Goal: Task Accomplishment & Management: Use online tool/utility

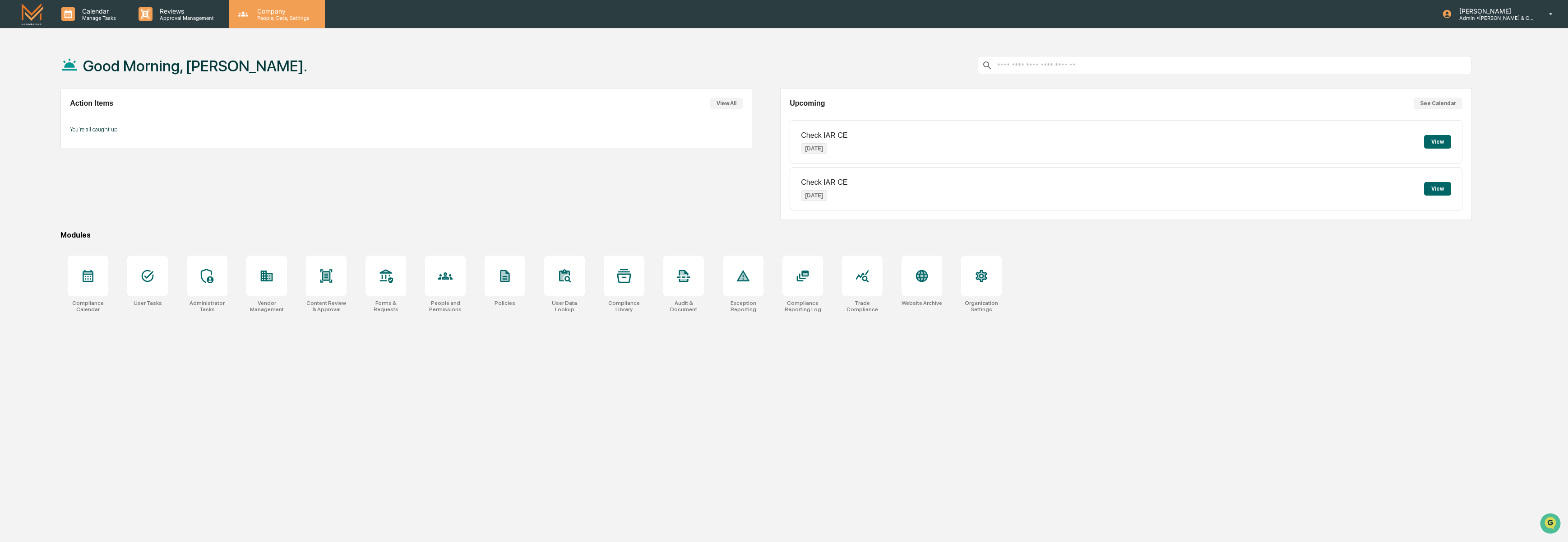
click at [272, 18] on p "People, Data, Settings" at bounding box center [281, 18] width 64 height 6
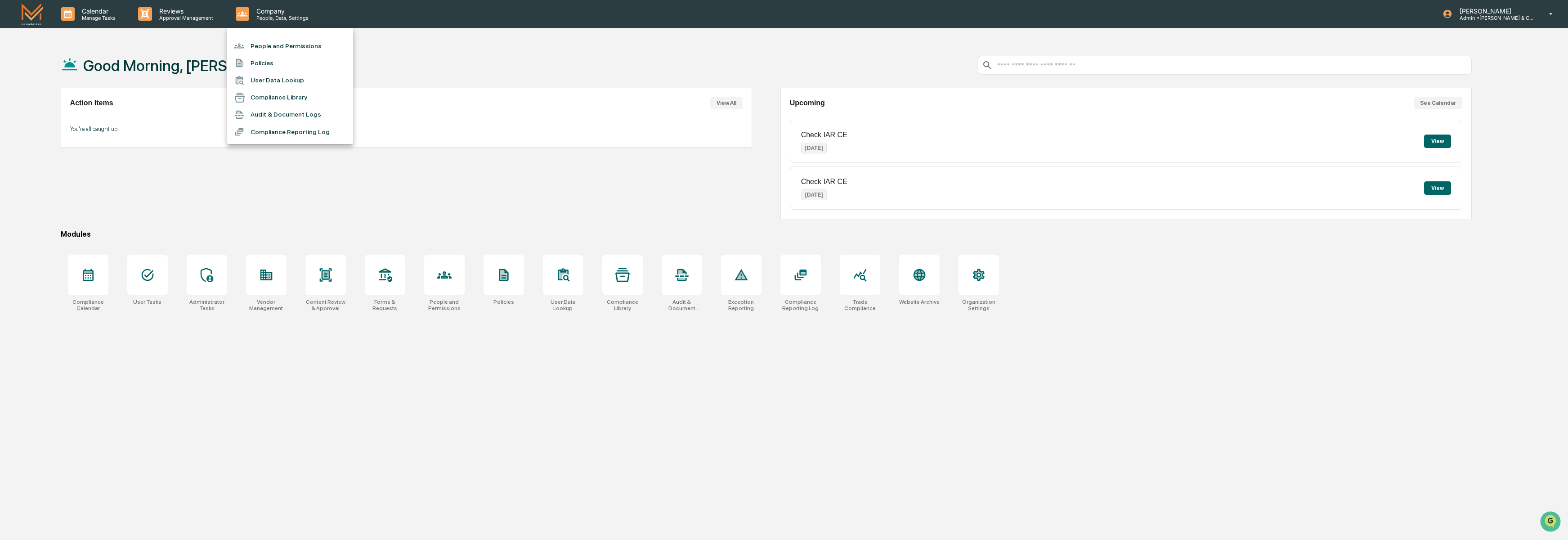
click at [280, 47] on li "People and Permissions" at bounding box center [290, 46] width 126 height 17
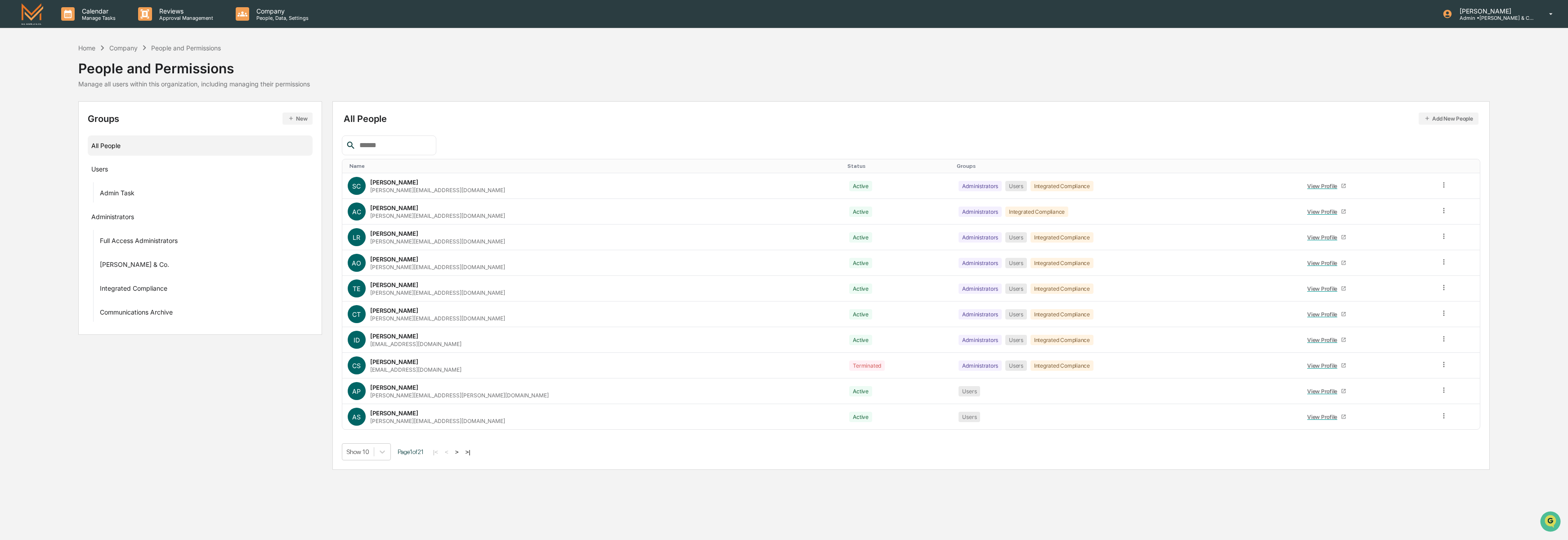
click at [374, 142] on input "text" at bounding box center [394, 145] width 77 height 12
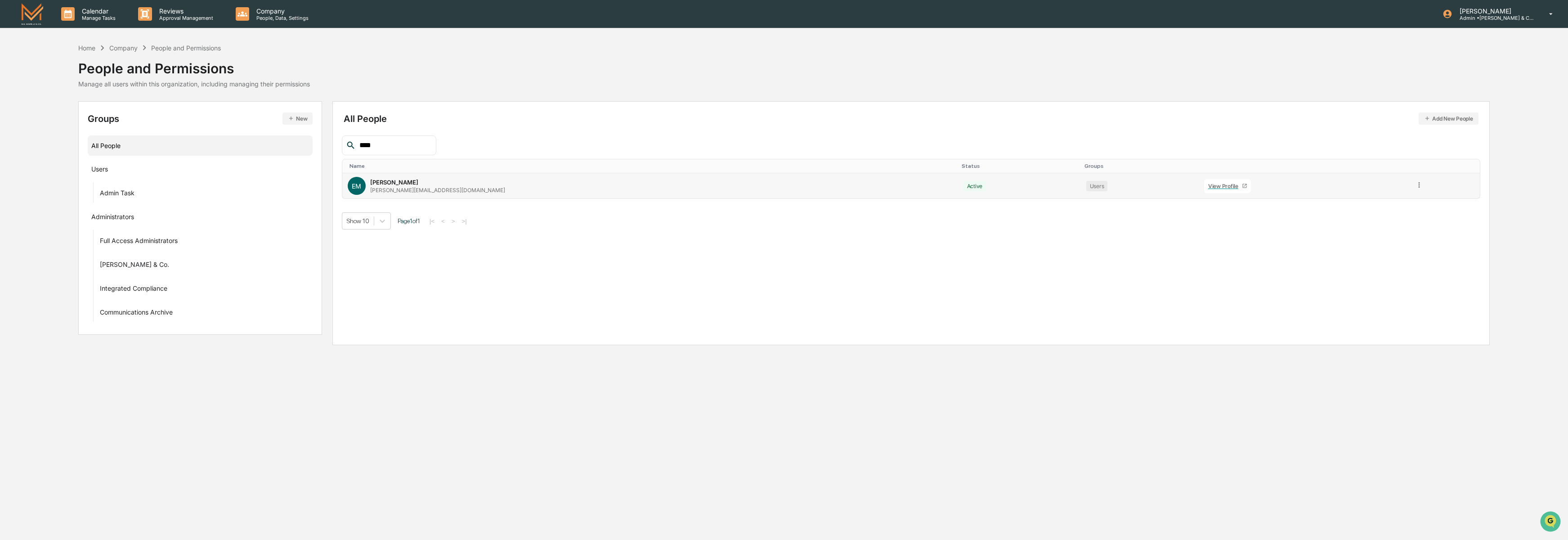
click at [1410, 186] on td at bounding box center [1444, 185] width 70 height 25
click at [1419, 185] on icon at bounding box center [1419, 184] width 1 height 5
click at [1363, 251] on div "Reset Password" at bounding box center [1379, 254] width 75 height 11
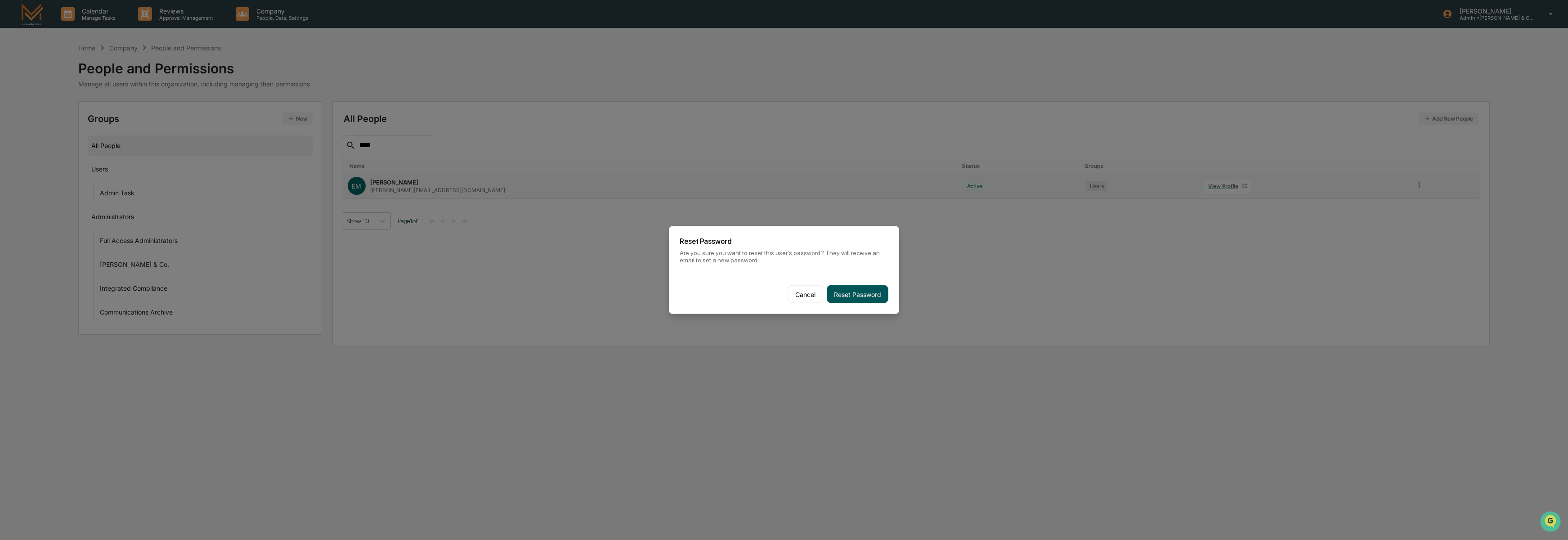
click at [847, 297] on button "Reset Password" at bounding box center [857, 294] width 61 height 18
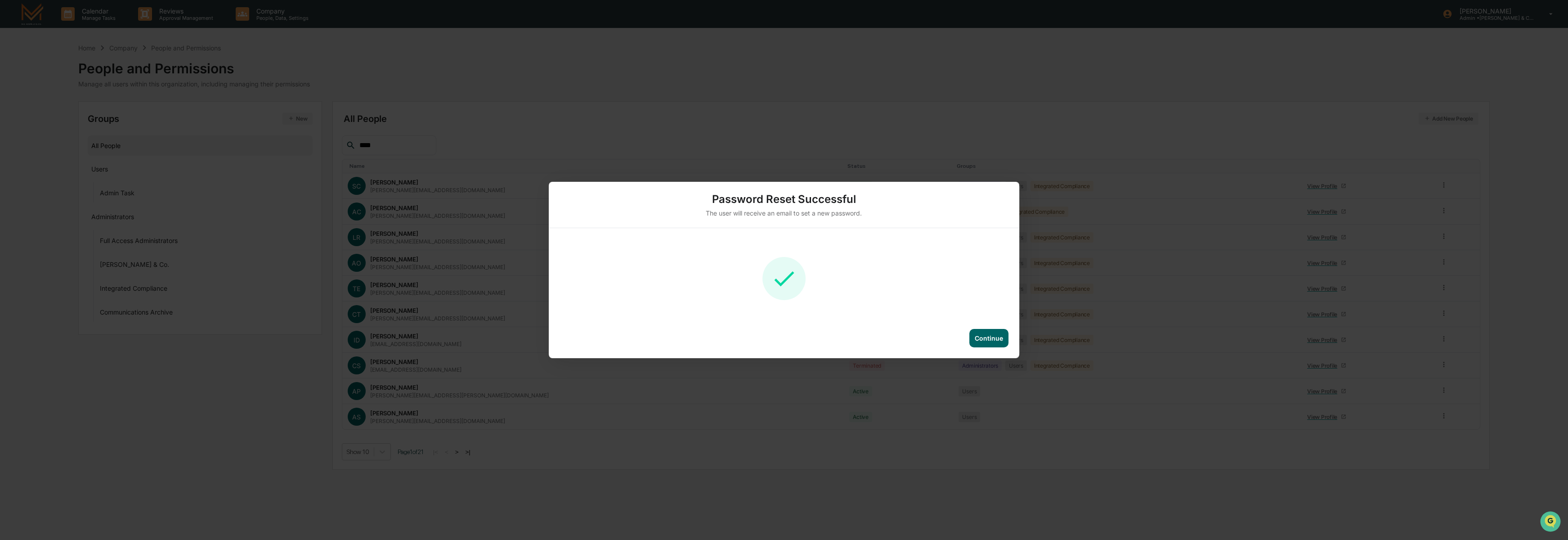
click at [986, 338] on div "Continue" at bounding box center [989, 338] width 29 height 8
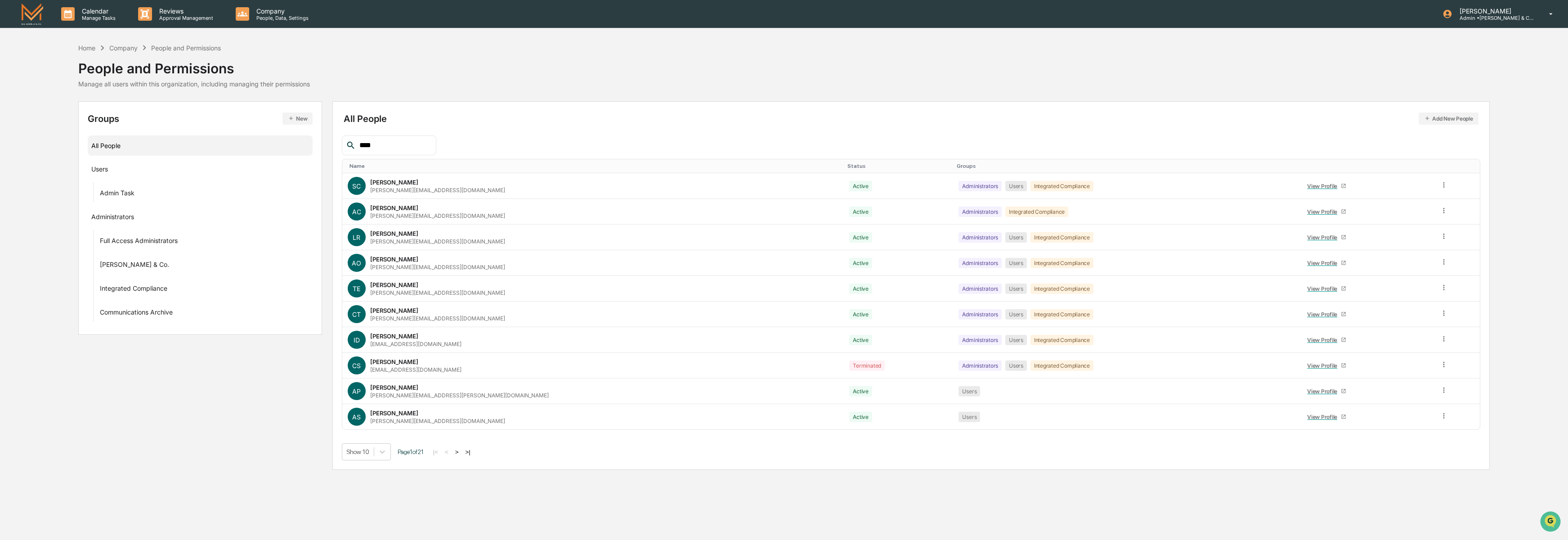
click at [737, 96] on div "Home Company People and Permissions People and Permissions Manage all users wit…" at bounding box center [784, 72] width 1411 height 58
click at [425, 147] on input "****" at bounding box center [394, 145] width 77 height 12
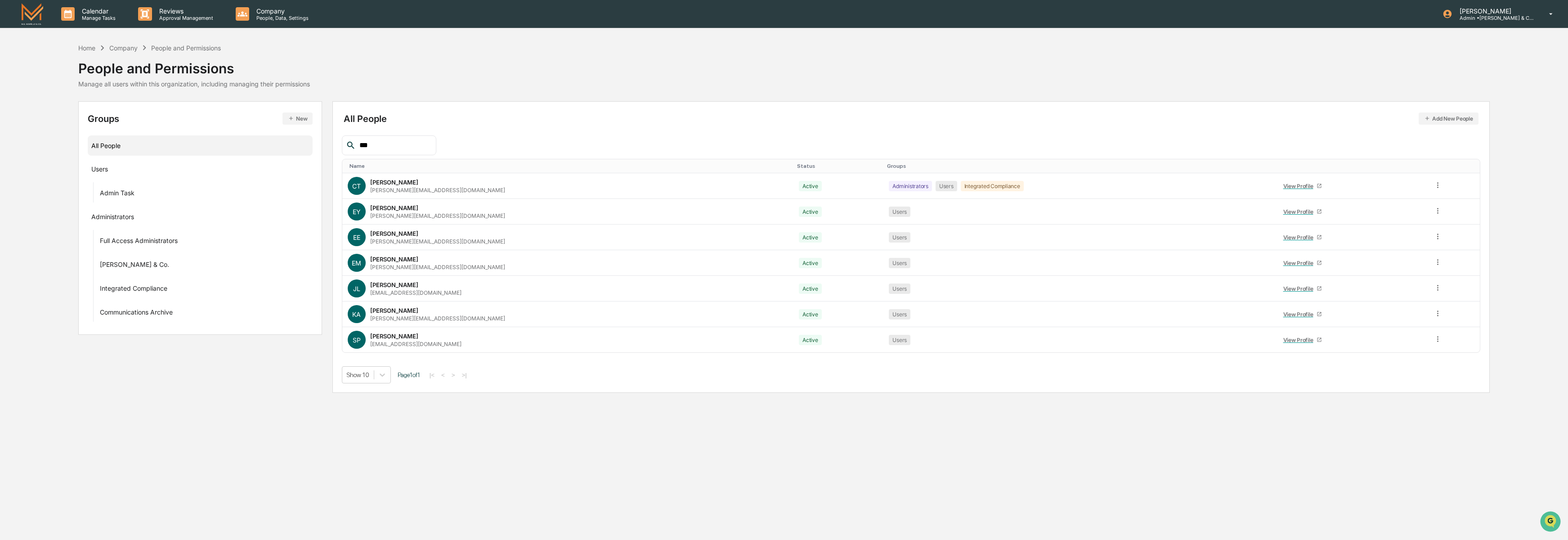
type input "****"
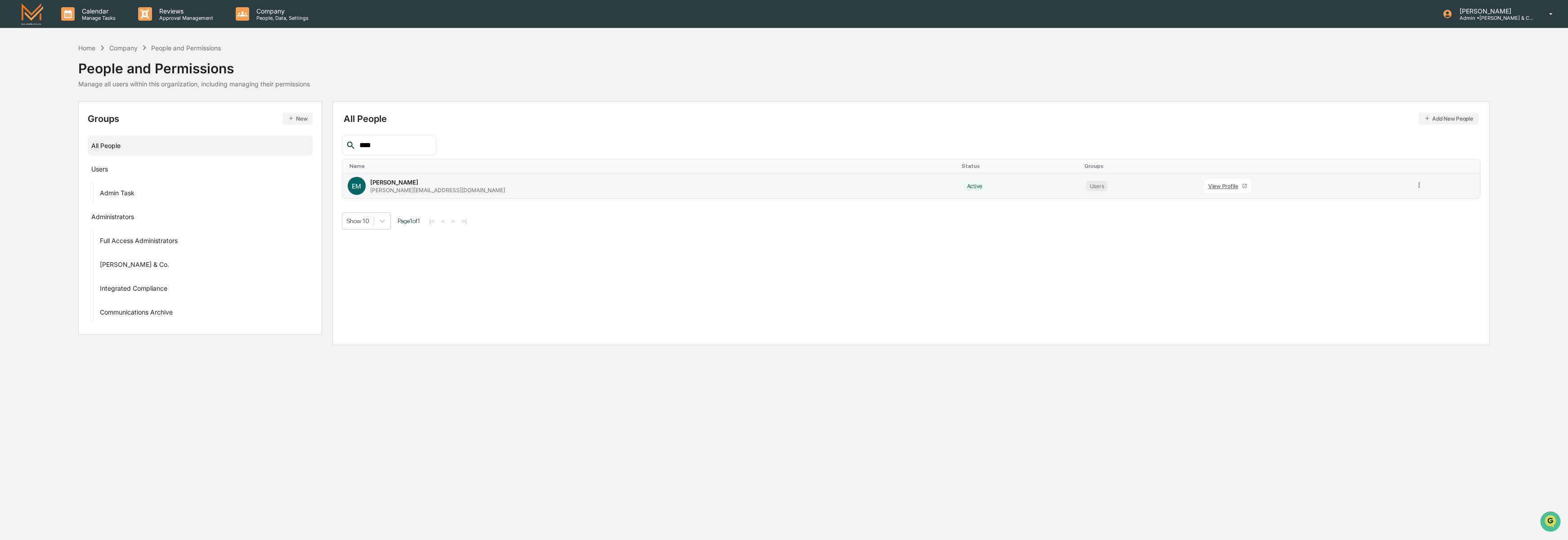
click at [1208, 184] on div "View Profile" at bounding box center [1225, 186] width 33 height 7
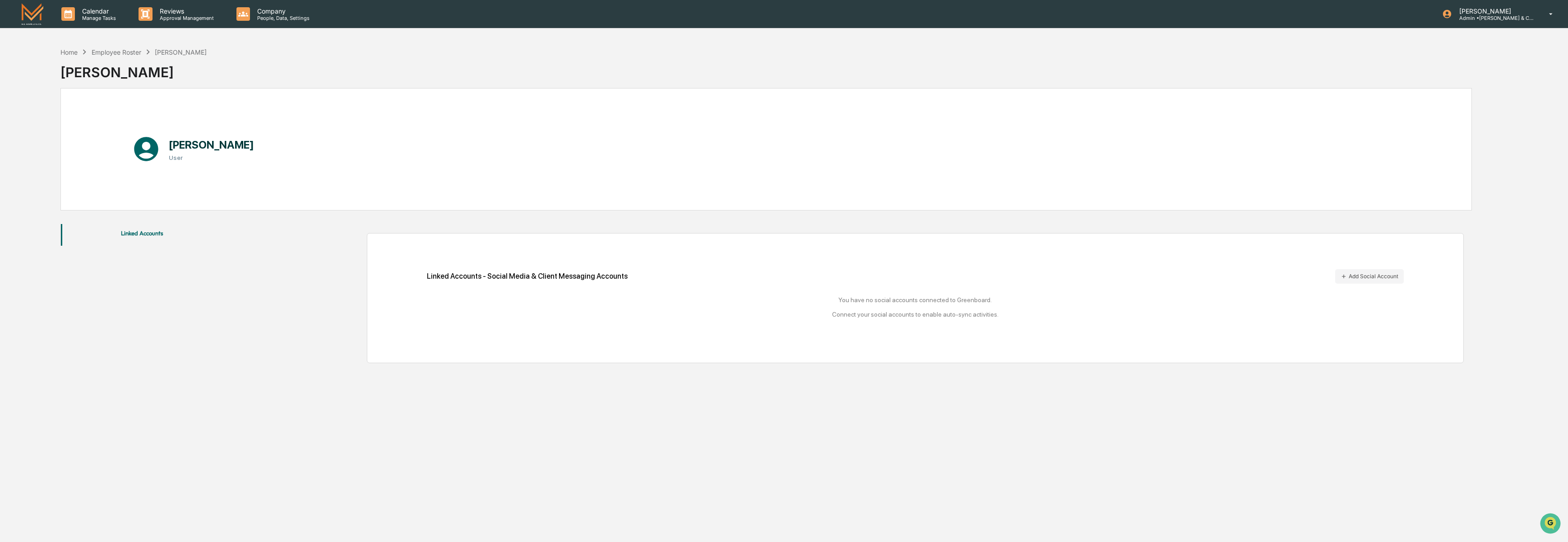
click at [176, 158] on h3 "User" at bounding box center [211, 158] width 85 height 7
drag, startPoint x: 178, startPoint y: 148, endPoint x: 170, endPoint y: 148, distance: 8.0
click at [178, 148] on h1 "Erik Mora" at bounding box center [211, 144] width 85 height 13
click at [136, 149] on icon at bounding box center [145, 149] width 24 height 24
click at [145, 150] on icon at bounding box center [146, 148] width 29 height 29
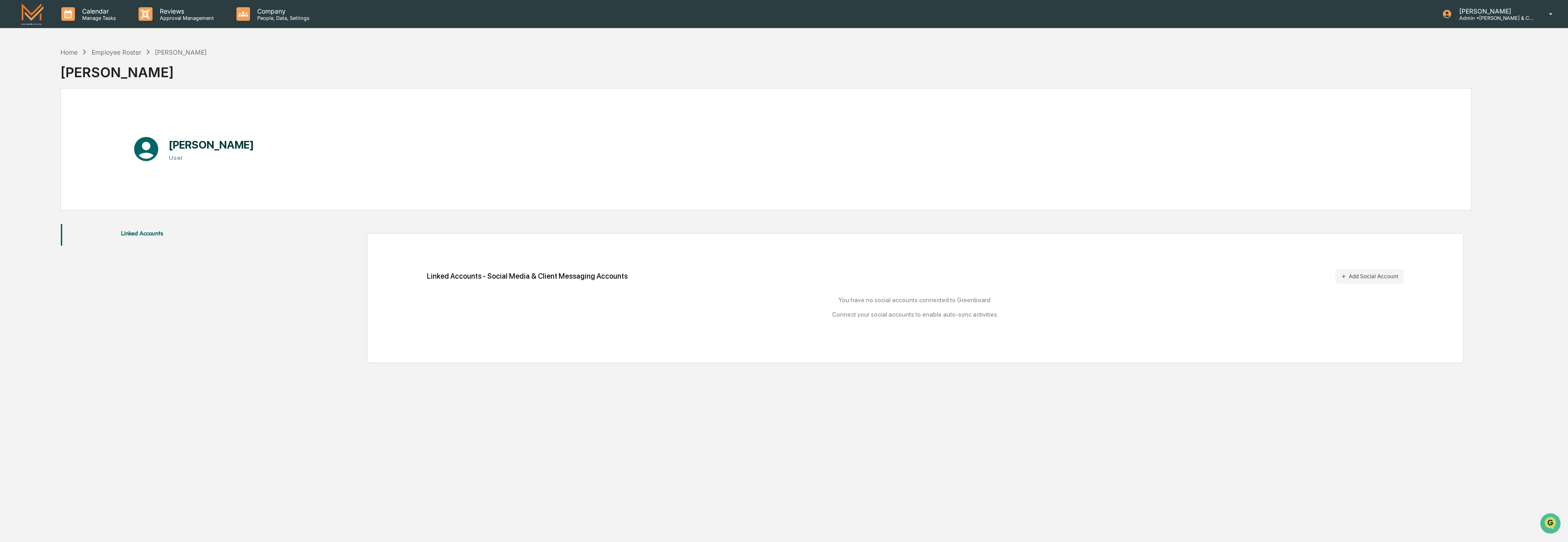
click at [136, 230] on button "Linked Accounts" at bounding box center [142, 235] width 162 height 21
click at [122, 53] on div "Employee Roster" at bounding box center [116, 52] width 49 height 8
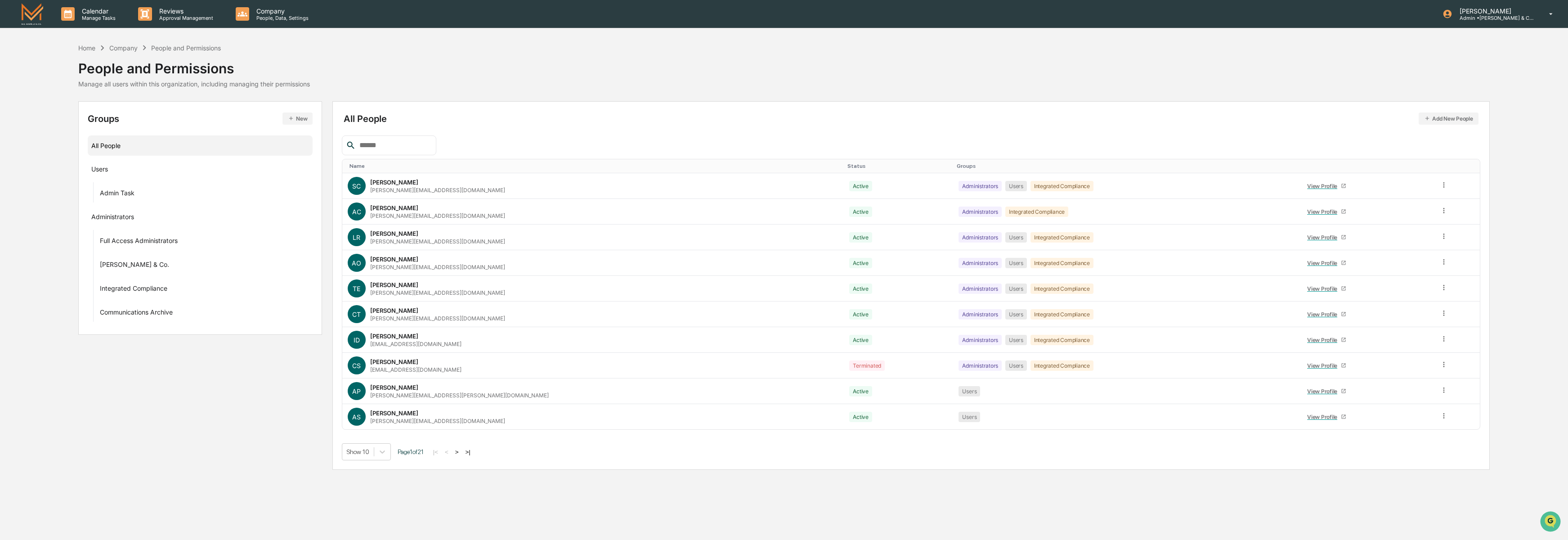
click at [366, 147] on input "text" at bounding box center [394, 145] width 77 height 12
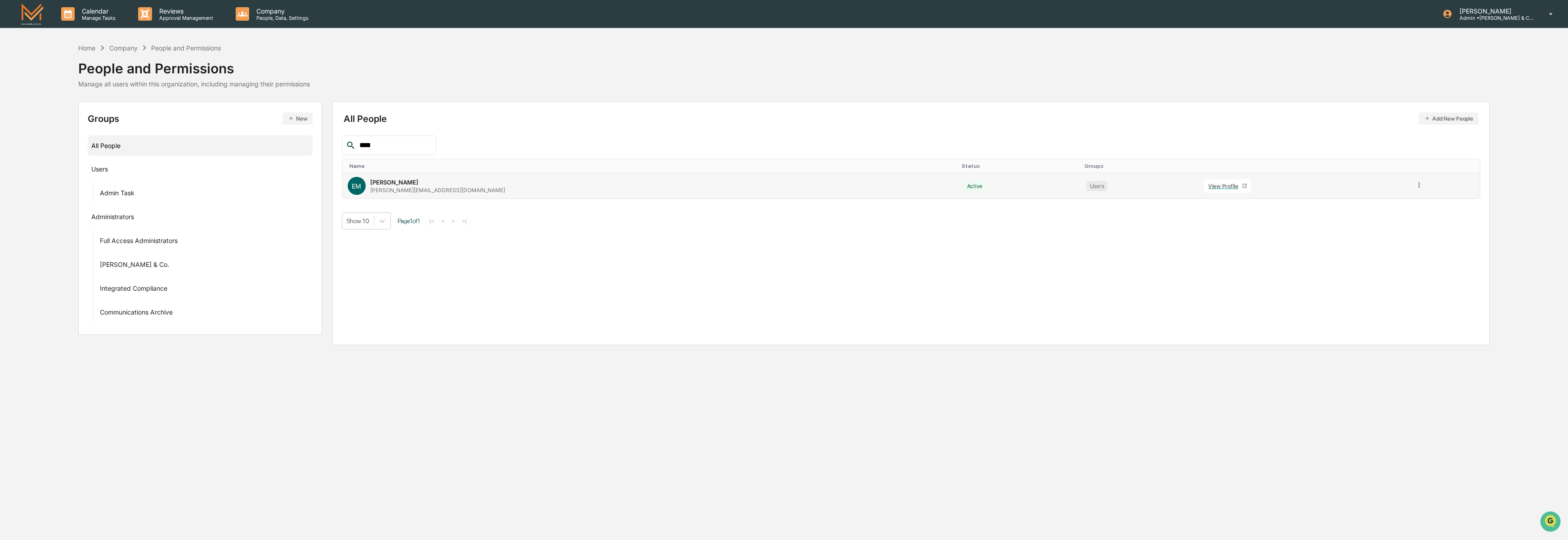
type input "****"
click at [1415, 185] on icon at bounding box center [1419, 185] width 9 height 9
click at [1376, 202] on div "Groups & Permissions" at bounding box center [1379, 200] width 75 height 11
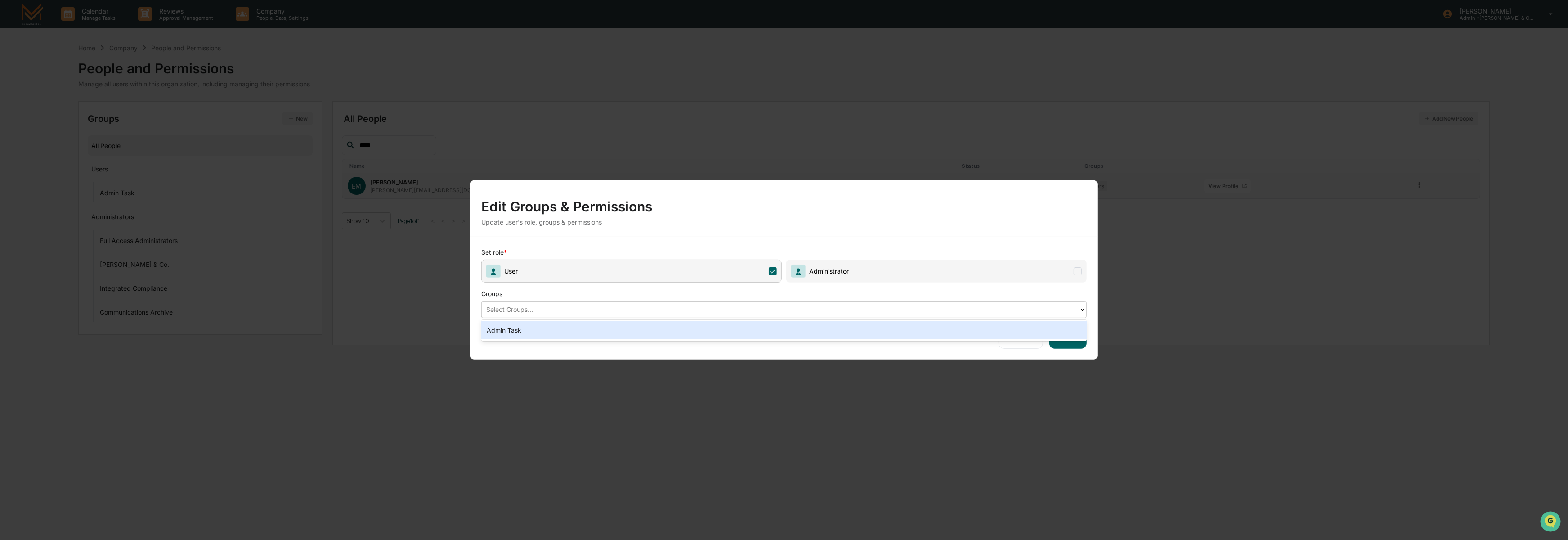
click at [631, 315] on div "Select Groups..." at bounding box center [780, 309] width 597 height 14
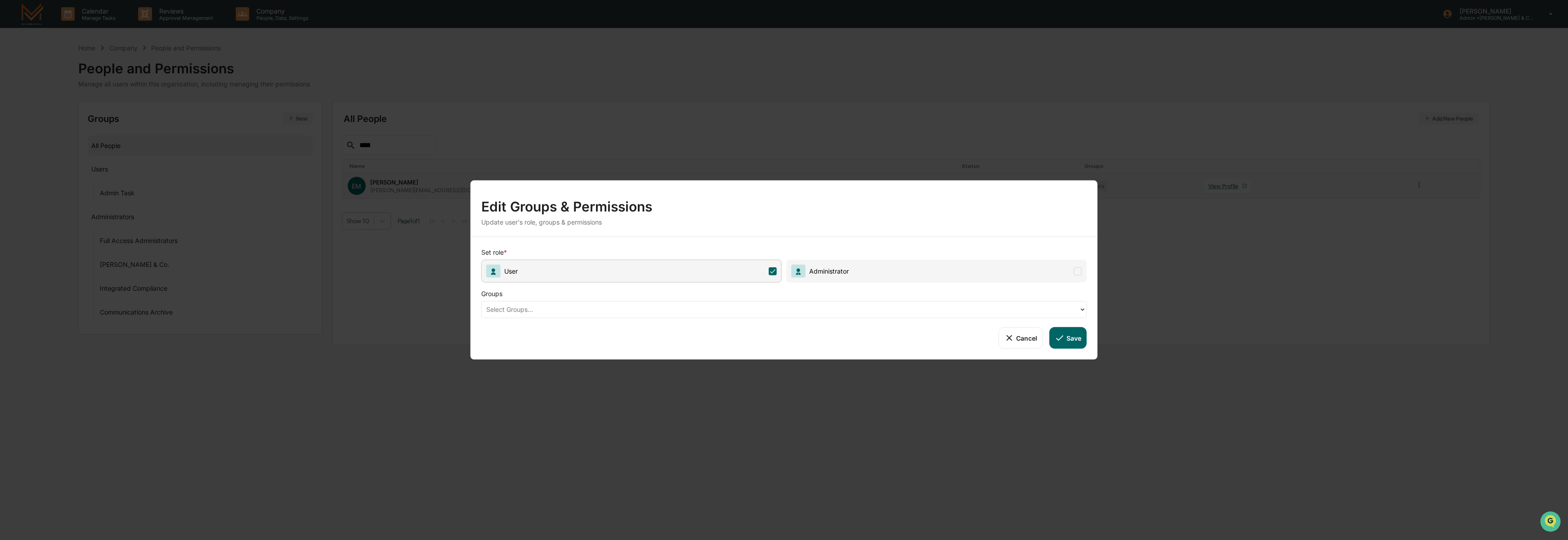
click at [645, 300] on div "Groups" at bounding box center [625, 292] width 288 height 18
click at [1014, 335] on button "Cancel" at bounding box center [1020, 337] width 44 height 21
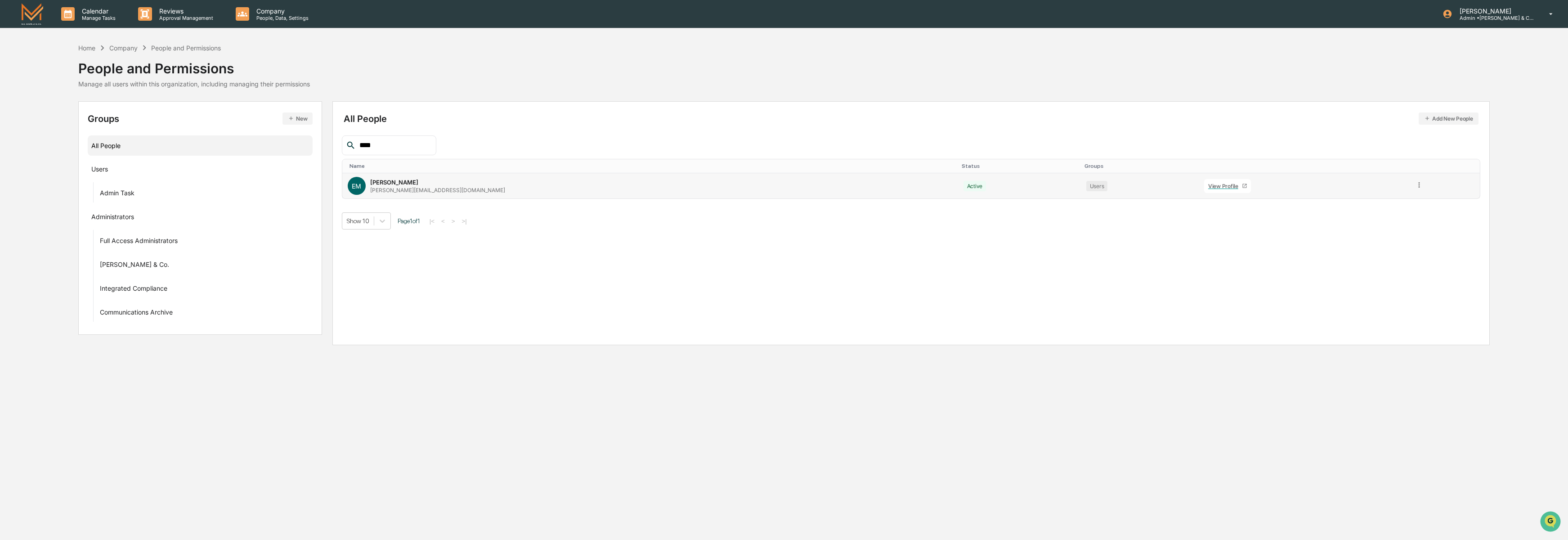
click at [855, 299] on div "All People Add New People **** Name Status Groups EM Erik Mora erik@freedomfora…" at bounding box center [911, 223] width 1157 height 244
click at [928, 70] on div "Home Company People and Permissions People and Permissions Manage all users wit…" at bounding box center [784, 65] width 1411 height 45
click at [169, 24] on div "Reviews Approval Management" at bounding box center [180, 14] width 97 height 28
click at [193, 47] on li "Compliance Advertising Review" at bounding box center [205, 46] width 149 height 17
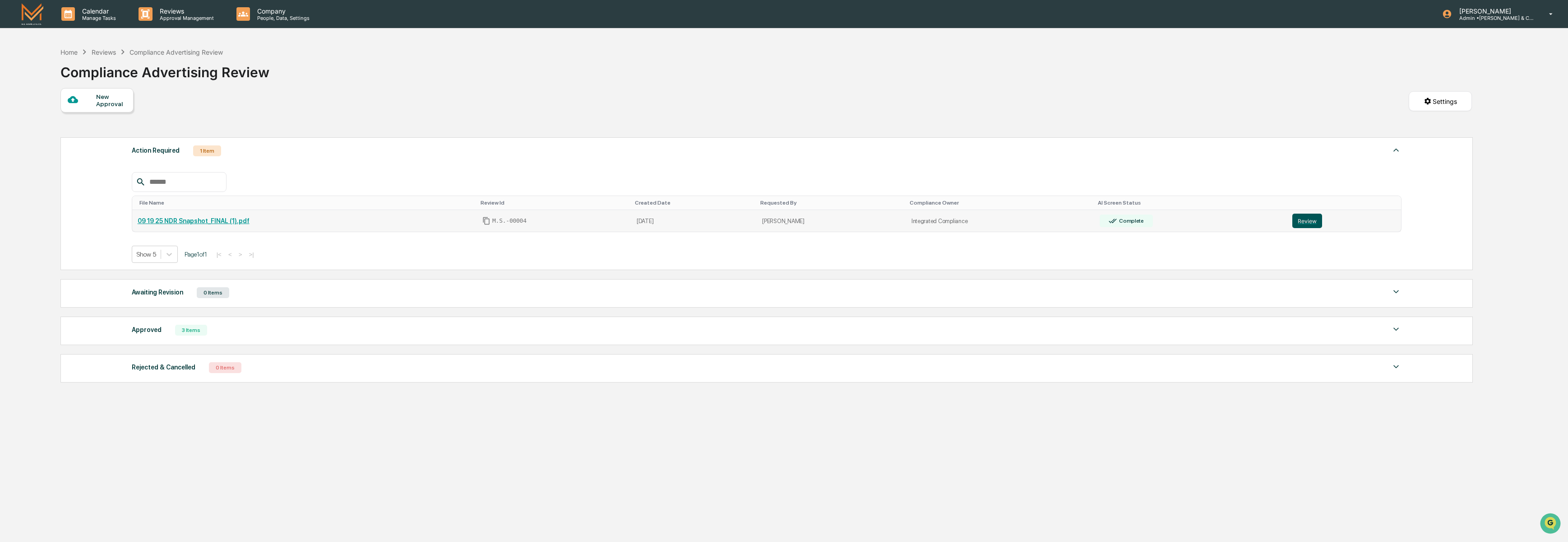
click at [1313, 224] on button "Review" at bounding box center [1307, 221] width 30 height 15
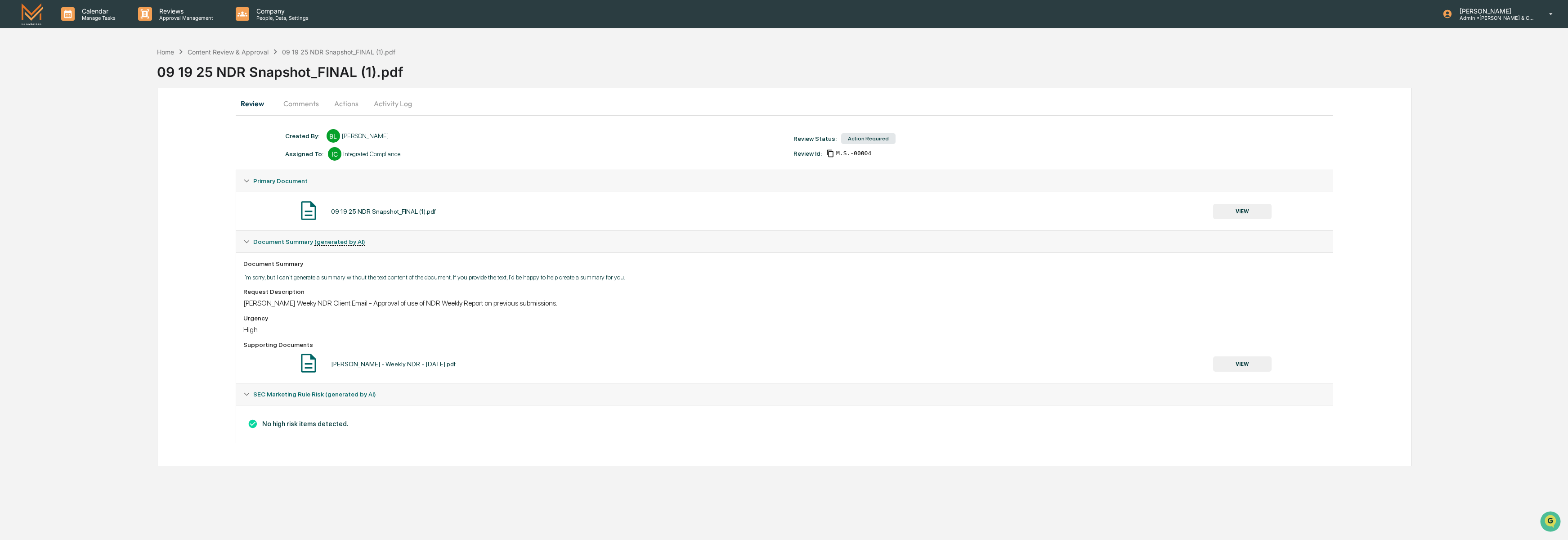
click at [419, 105] on div "Review Comments Actions Activity Log" at bounding box center [784, 103] width 1097 height 21
click at [397, 102] on button "Activity Log" at bounding box center [393, 103] width 52 height 21
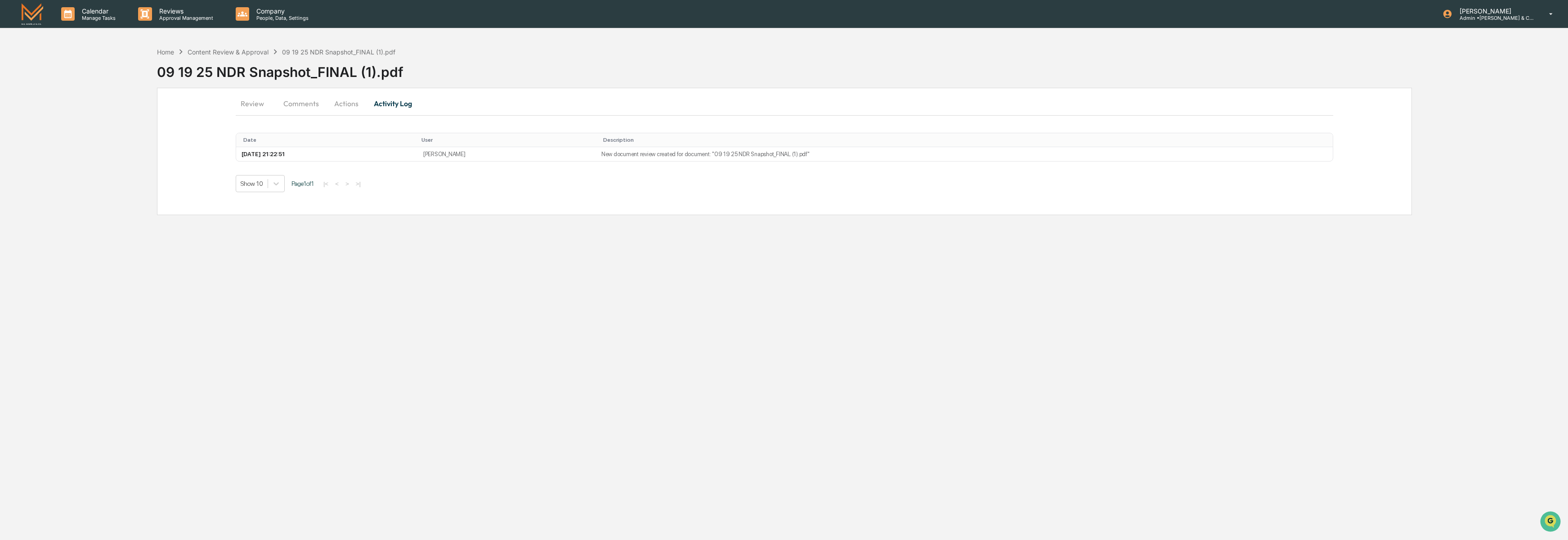
click at [256, 104] on button "Review" at bounding box center [256, 103] width 41 height 21
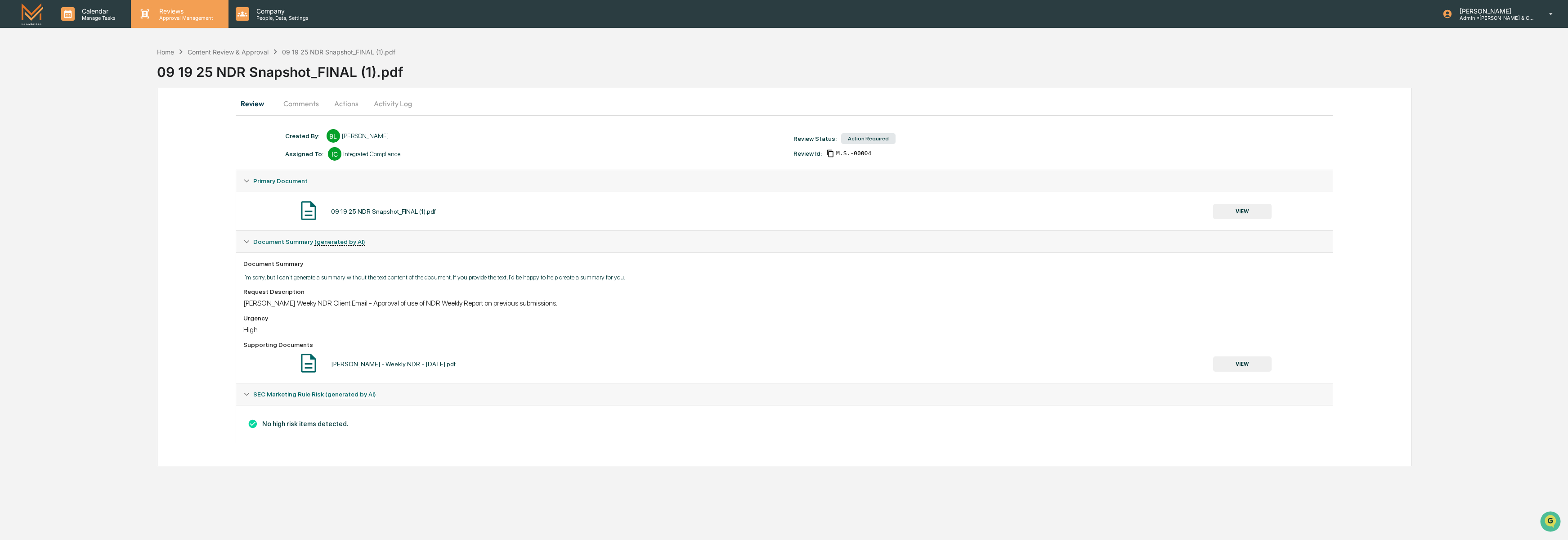
click at [167, 16] on p "Approval Management" at bounding box center [185, 18] width 66 height 6
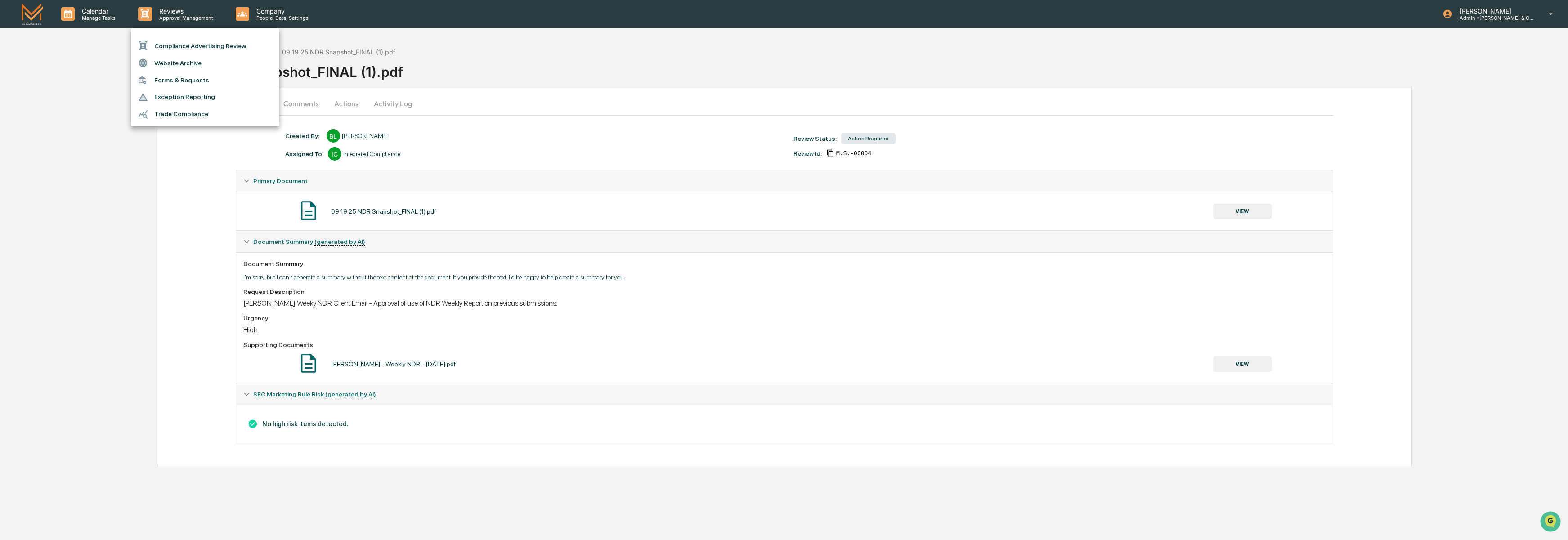
click at [348, 26] on div at bounding box center [784, 270] width 1568 height 540
click at [27, 13] on img at bounding box center [32, 13] width 21 height 21
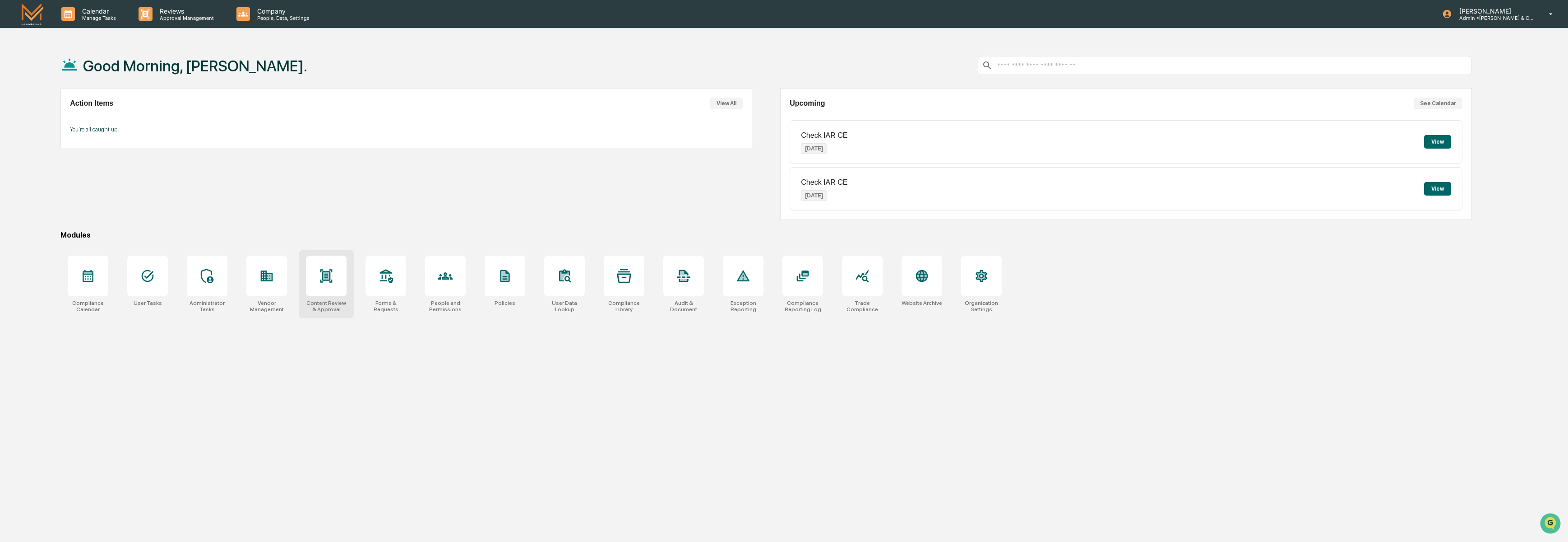
click at [331, 275] on icon at bounding box center [326, 276] width 15 height 15
